Goal: Transaction & Acquisition: Purchase product/service

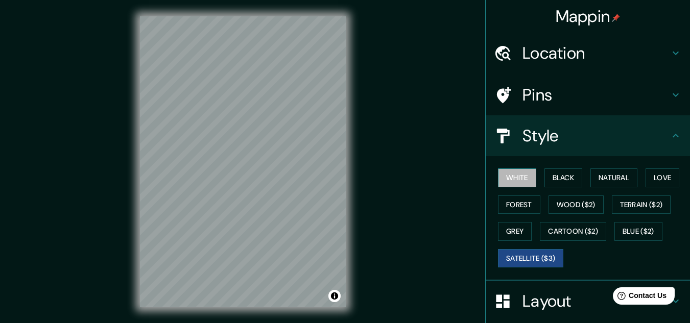
click at [502, 182] on button "White" at bounding box center [517, 178] width 38 height 19
click at [535, 258] on button "Satellite ($3)" at bounding box center [530, 258] width 65 height 19
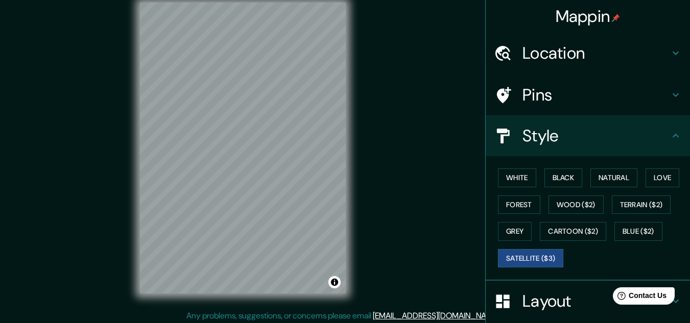
scroll to position [17, 0]
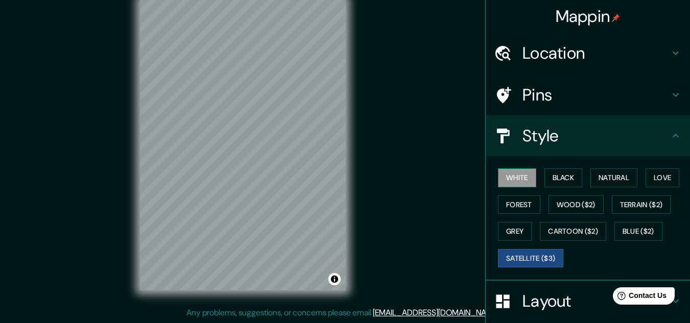
click at [508, 176] on button "White" at bounding box center [517, 178] width 38 height 19
click at [523, 264] on button "Satellite ($3)" at bounding box center [530, 258] width 65 height 19
click at [515, 260] on button "Satellite ($3)" at bounding box center [530, 258] width 65 height 19
click at [508, 175] on button "White" at bounding box center [517, 178] width 38 height 19
drag, startPoint x: 523, startPoint y: 257, endPoint x: 522, endPoint y: 263, distance: 6.3
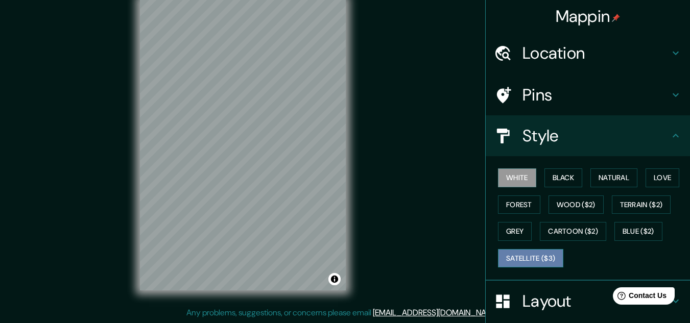
click at [522, 264] on button "Satellite ($3)" at bounding box center [530, 258] width 65 height 19
click at [509, 185] on button "White" at bounding box center [517, 178] width 38 height 19
click at [528, 268] on div "White Black Natural Love Forest Wood ($2) Terrain ($2) Grey Cartoon ($2) Blue (…" at bounding box center [592, 218] width 196 height 107
click at [528, 261] on button "Satellite ($3)" at bounding box center [530, 258] width 65 height 19
click at [515, 259] on button "Satellite ($3)" at bounding box center [530, 258] width 65 height 19
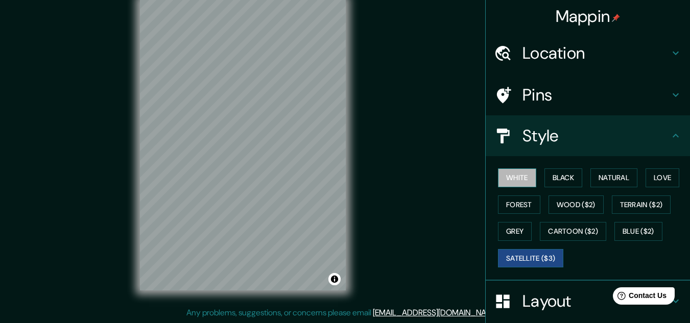
click at [508, 177] on button "White" at bounding box center [517, 178] width 38 height 19
click at [527, 264] on button "Satellite ($3)" at bounding box center [530, 258] width 65 height 19
click at [510, 177] on button "White" at bounding box center [517, 178] width 38 height 19
drag, startPoint x: 516, startPoint y: 209, endPoint x: 512, endPoint y: 214, distance: 6.2
click at [512, 214] on div "White Black Natural Love Forest Wood ($2) Terrain ($2) Grey Cartoon ($2) Blue (…" at bounding box center [592, 218] width 196 height 107
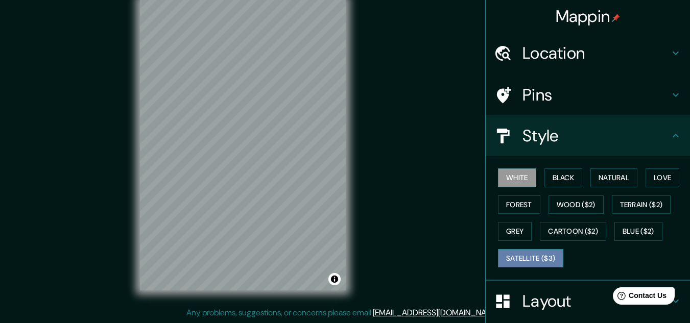
click at [524, 264] on button "Satellite ($3)" at bounding box center [530, 258] width 65 height 19
drag, startPoint x: 518, startPoint y: 174, endPoint x: 514, endPoint y: 169, distance: 6.2
click at [516, 173] on button "White" at bounding box center [517, 178] width 38 height 19
click at [535, 263] on button "Satellite ($3)" at bounding box center [530, 258] width 65 height 19
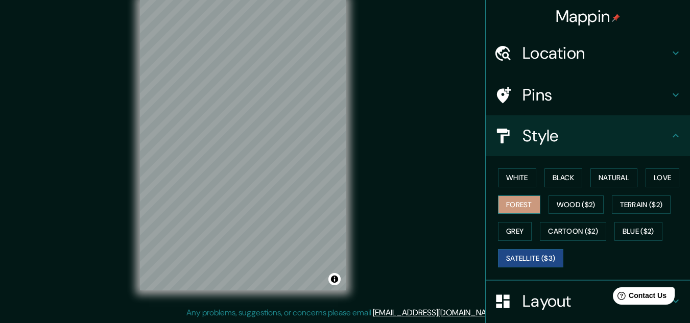
click at [523, 202] on button "Forest" at bounding box center [519, 205] width 42 height 19
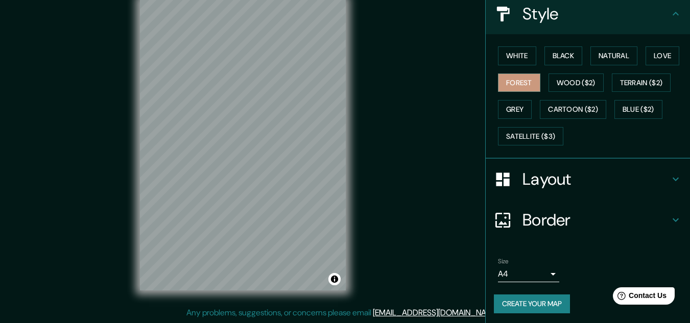
scroll to position [125, 0]
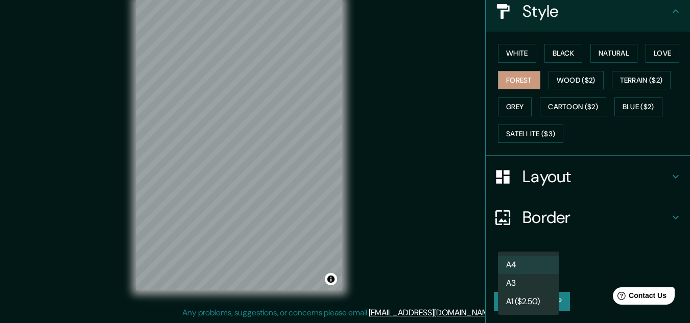
click at [544, 268] on body "Mappin Location San Lucas Tolimán, Departamento de Sololá, Guatemala Pins Style…" at bounding box center [345, 144] width 690 height 323
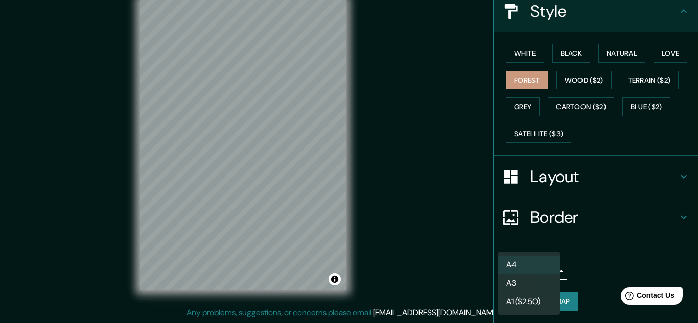
click at [526, 282] on li "A3" at bounding box center [528, 283] width 61 height 18
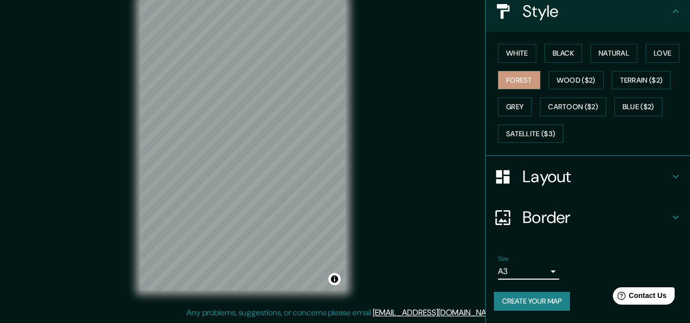
click at [547, 300] on button "Create your map" at bounding box center [532, 301] width 76 height 19
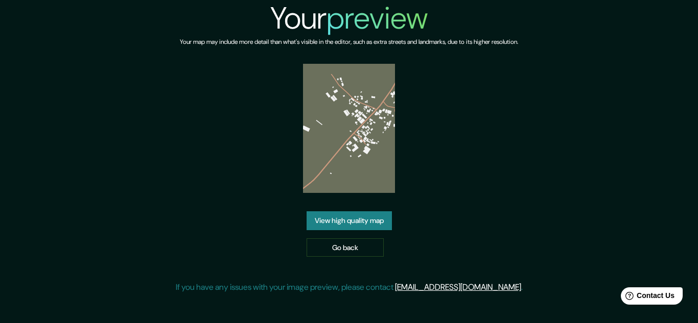
click at [358, 158] on img at bounding box center [348, 128] width 91 height 129
click at [348, 213] on link "View high quality map" at bounding box center [349, 221] width 85 height 19
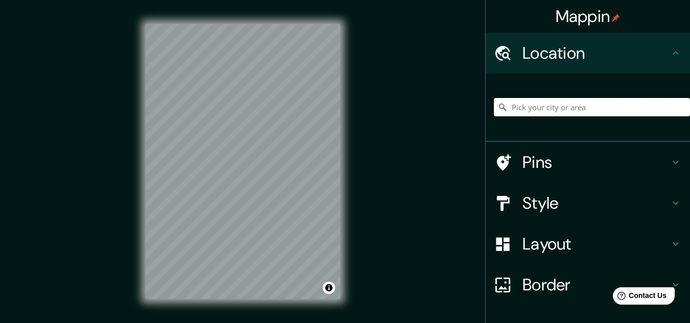
click at [558, 109] on input "Pick your city or area" at bounding box center [592, 107] width 196 height 18
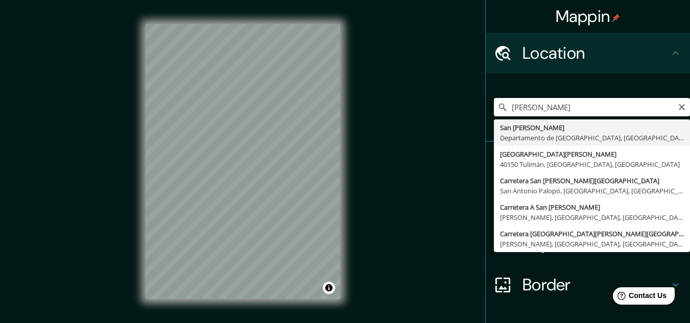
type input "San Lucas Tolimán, Departamento de Sololá, Guatemala"
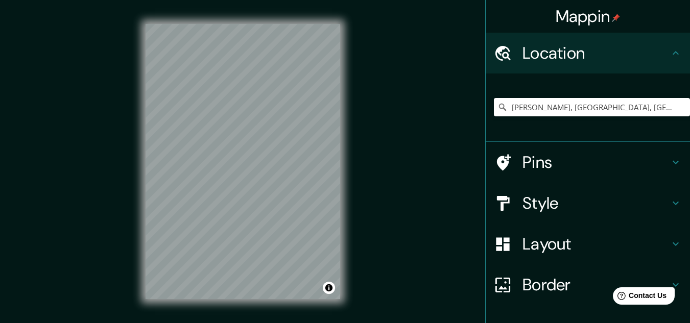
click at [524, 285] on h4 "Border" at bounding box center [596, 285] width 147 height 20
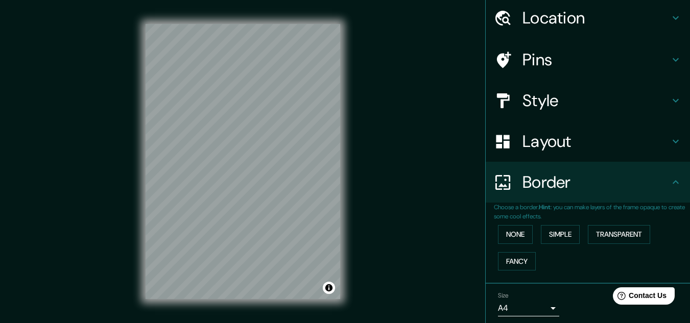
scroll to position [72, 0]
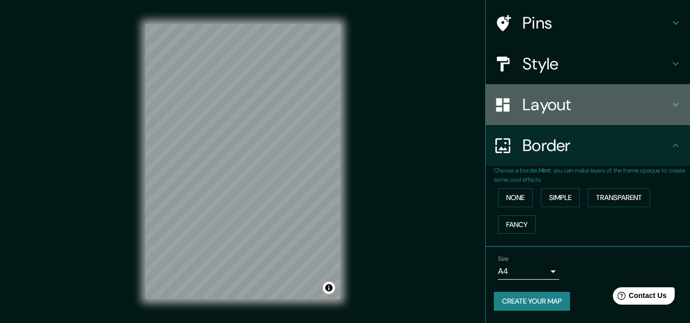
click at [539, 105] on h4 "Layout" at bounding box center [596, 105] width 147 height 20
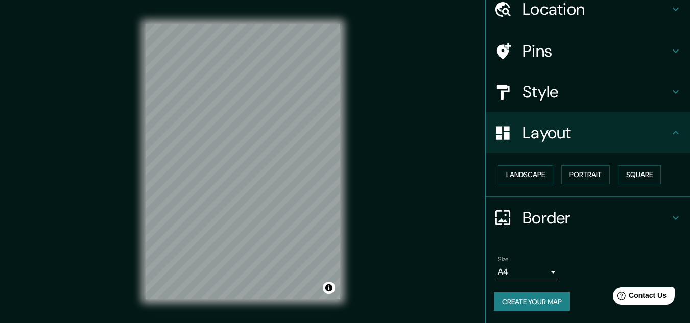
scroll to position [44, 0]
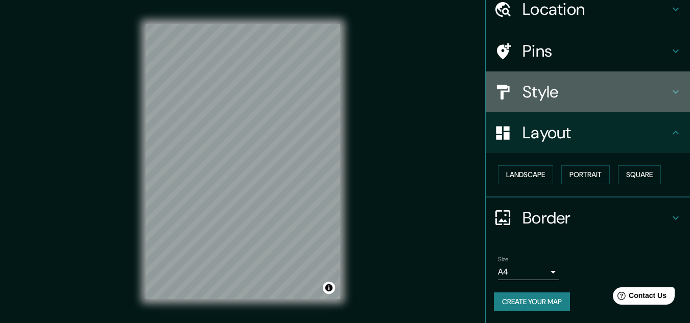
drag, startPoint x: 538, startPoint y: 84, endPoint x: 538, endPoint y: 90, distance: 5.6
click at [538, 87] on h4 "Style" at bounding box center [596, 92] width 147 height 20
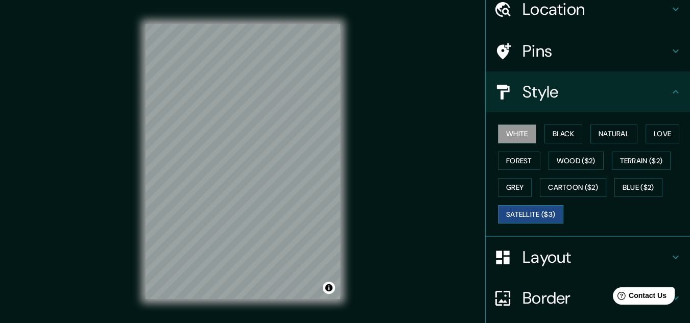
click at [528, 214] on button "Satellite ($3)" at bounding box center [530, 214] width 65 height 19
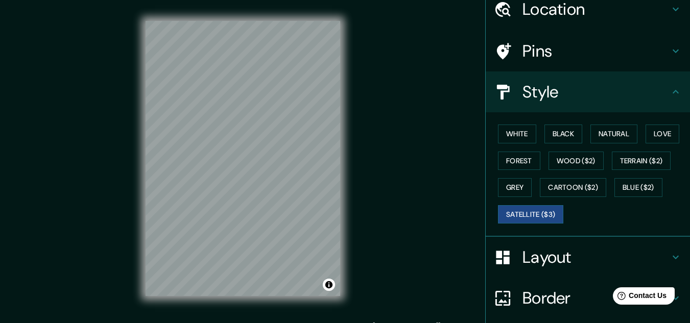
scroll to position [0, 0]
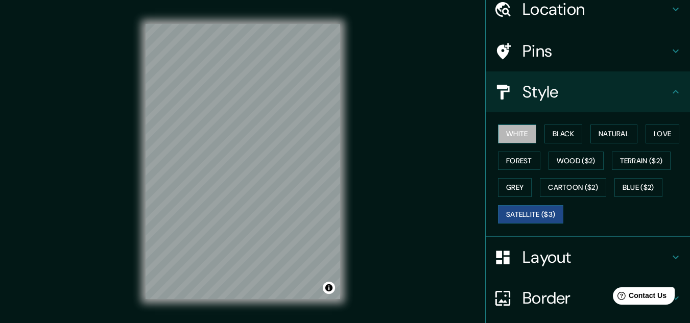
click at [516, 130] on button "White" at bounding box center [517, 134] width 38 height 19
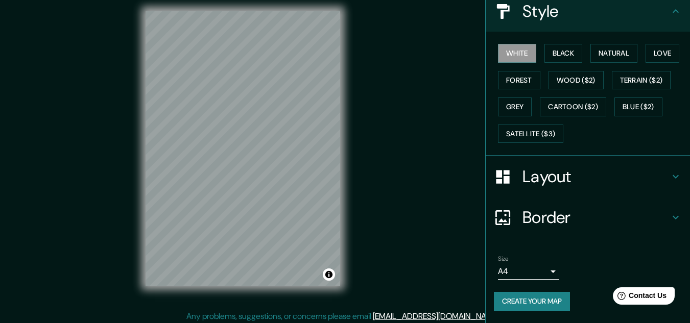
scroll to position [17, 0]
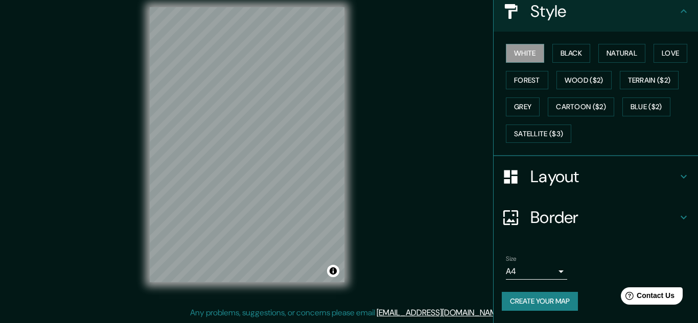
click at [543, 269] on body "Mappin Location San Lucas Tolimán, Departamento de Sololá, Guatemala Pins Style…" at bounding box center [349, 144] width 698 height 323
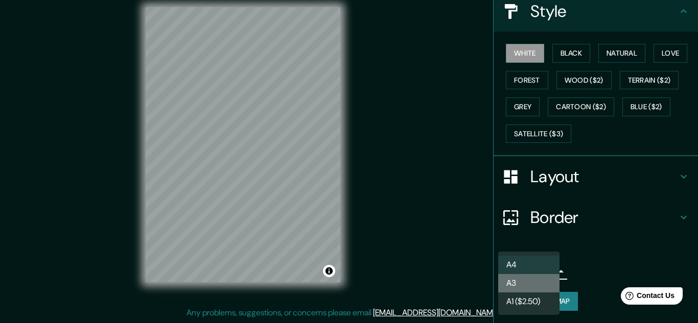
click at [522, 287] on li "A3" at bounding box center [528, 283] width 61 height 18
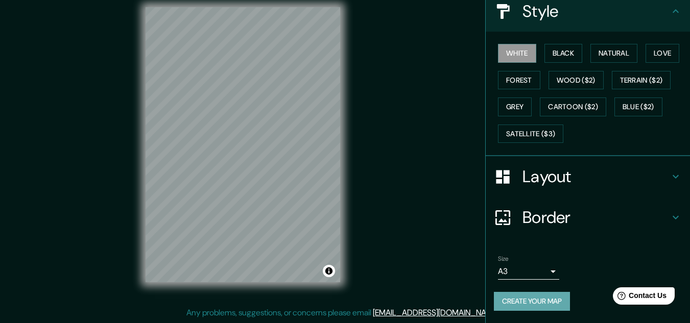
click at [548, 302] on button "Create your map" at bounding box center [532, 301] width 76 height 19
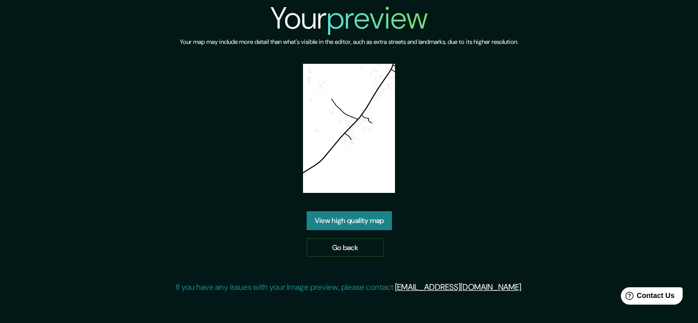
click at [371, 223] on link "View high quality map" at bounding box center [349, 221] width 85 height 19
